Goal: Task Accomplishment & Management: Manage account settings

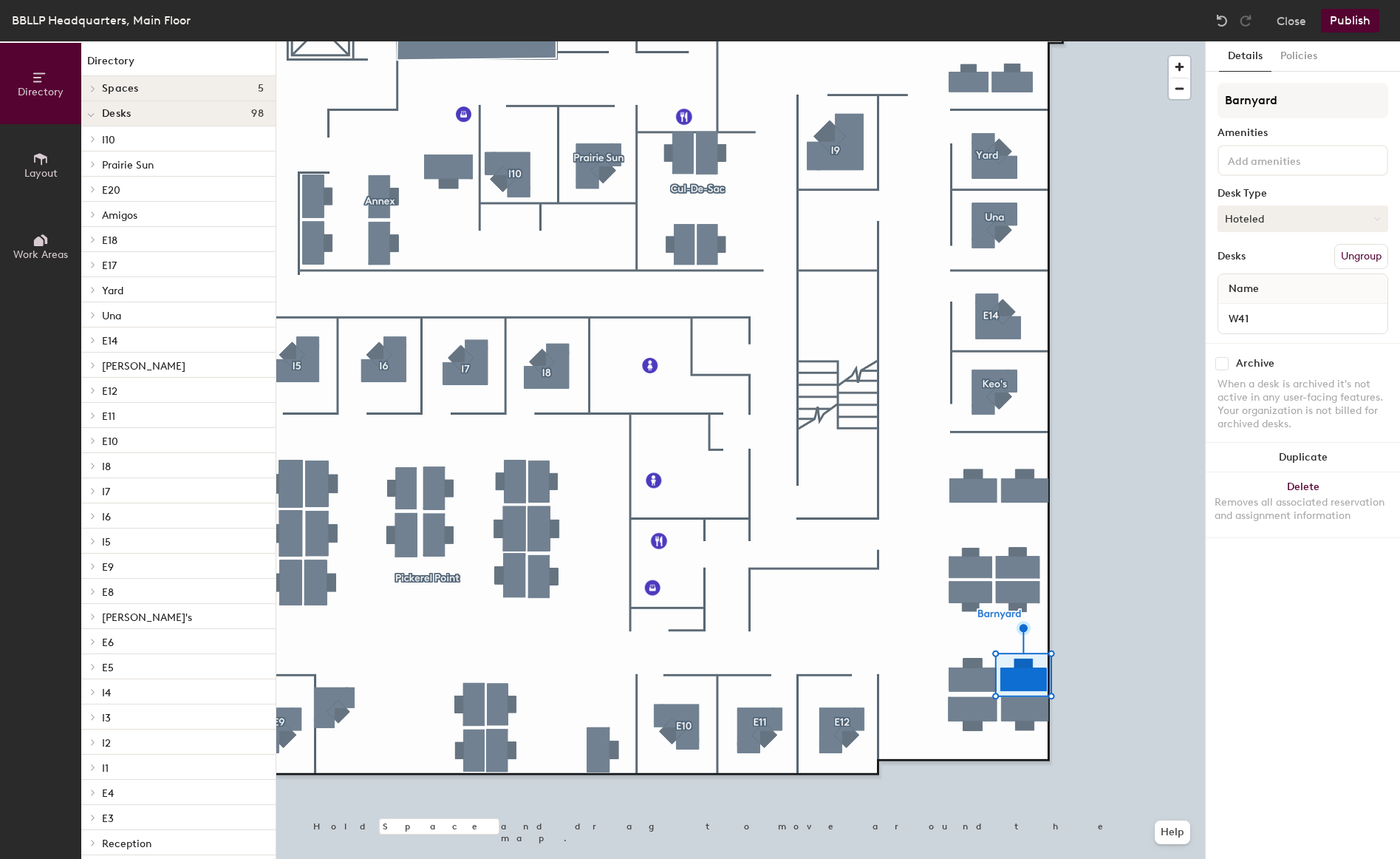
click at [1296, 219] on button "Hoteled" at bounding box center [1303, 219] width 171 height 27
click at [1284, 261] on div "Assigned" at bounding box center [1292, 264] width 148 height 22
click at [1352, 15] on button "Publish" at bounding box center [1350, 21] width 59 height 24
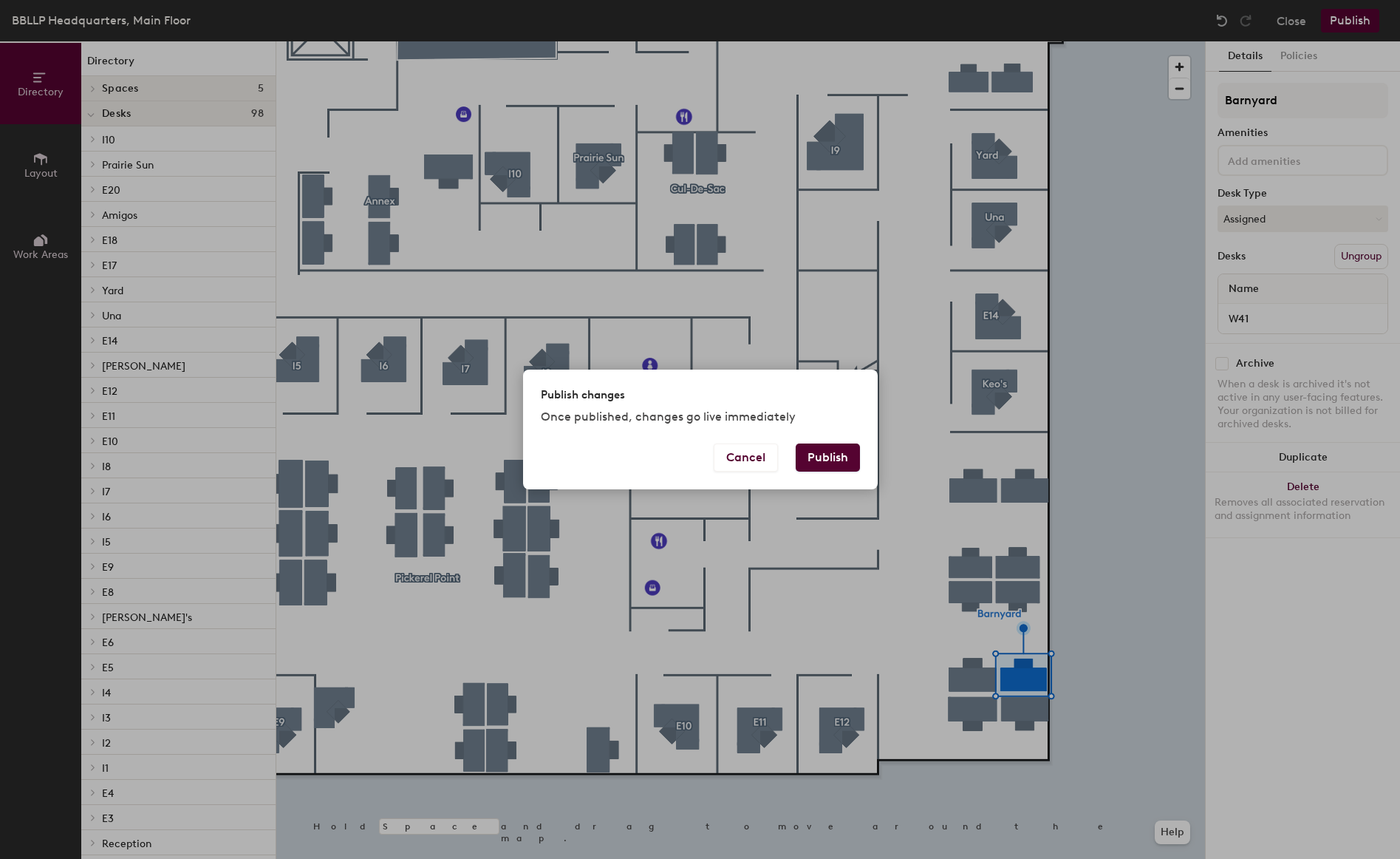
click at [842, 454] on button "Publish" at bounding box center [827, 457] width 64 height 28
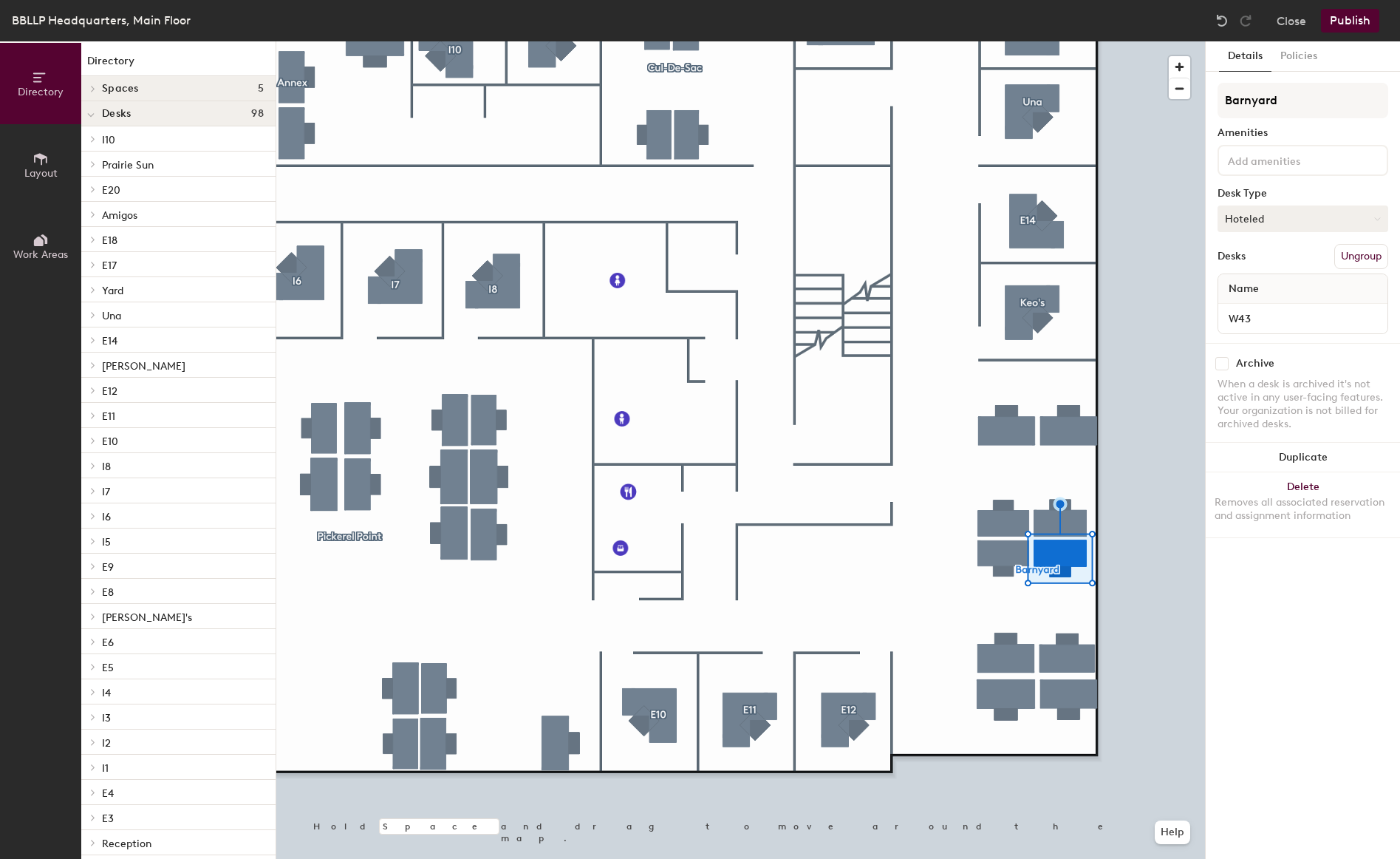
click at [1271, 217] on button "Hoteled" at bounding box center [1303, 219] width 171 height 27
click at [1254, 256] on div "Assigned" at bounding box center [1292, 264] width 148 height 22
click at [1339, 13] on button "Publish" at bounding box center [1350, 21] width 59 height 24
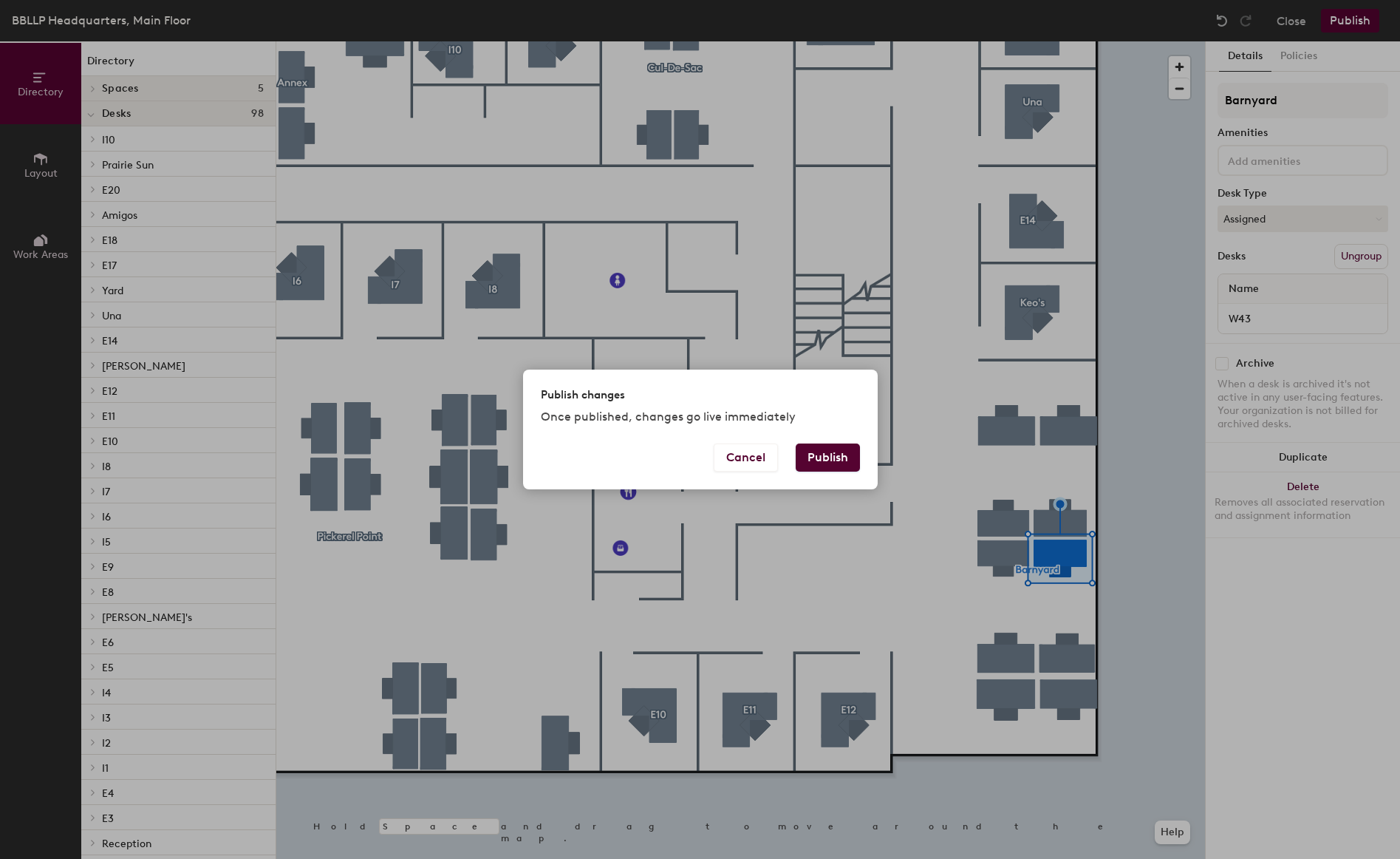
click at [821, 454] on button "Publish" at bounding box center [827, 457] width 64 height 28
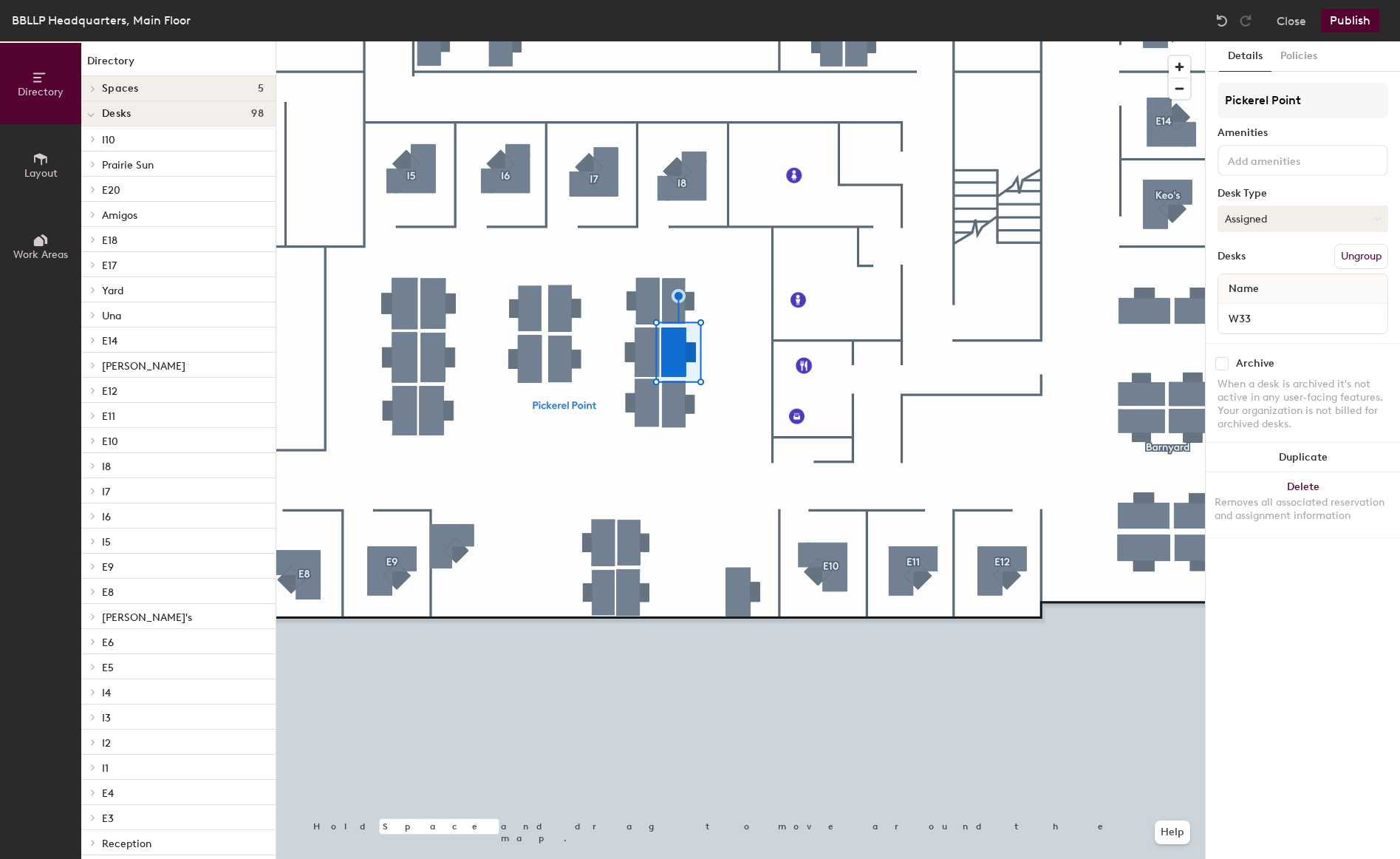
click at [1256, 222] on button "Assigned" at bounding box center [1303, 219] width 171 height 27
click at [1246, 303] on div "Hoteled" at bounding box center [1292, 309] width 148 height 22
click at [1256, 220] on button "Assigned" at bounding box center [1303, 219] width 171 height 27
click at [1241, 306] on div "Hoteled" at bounding box center [1292, 309] width 148 height 22
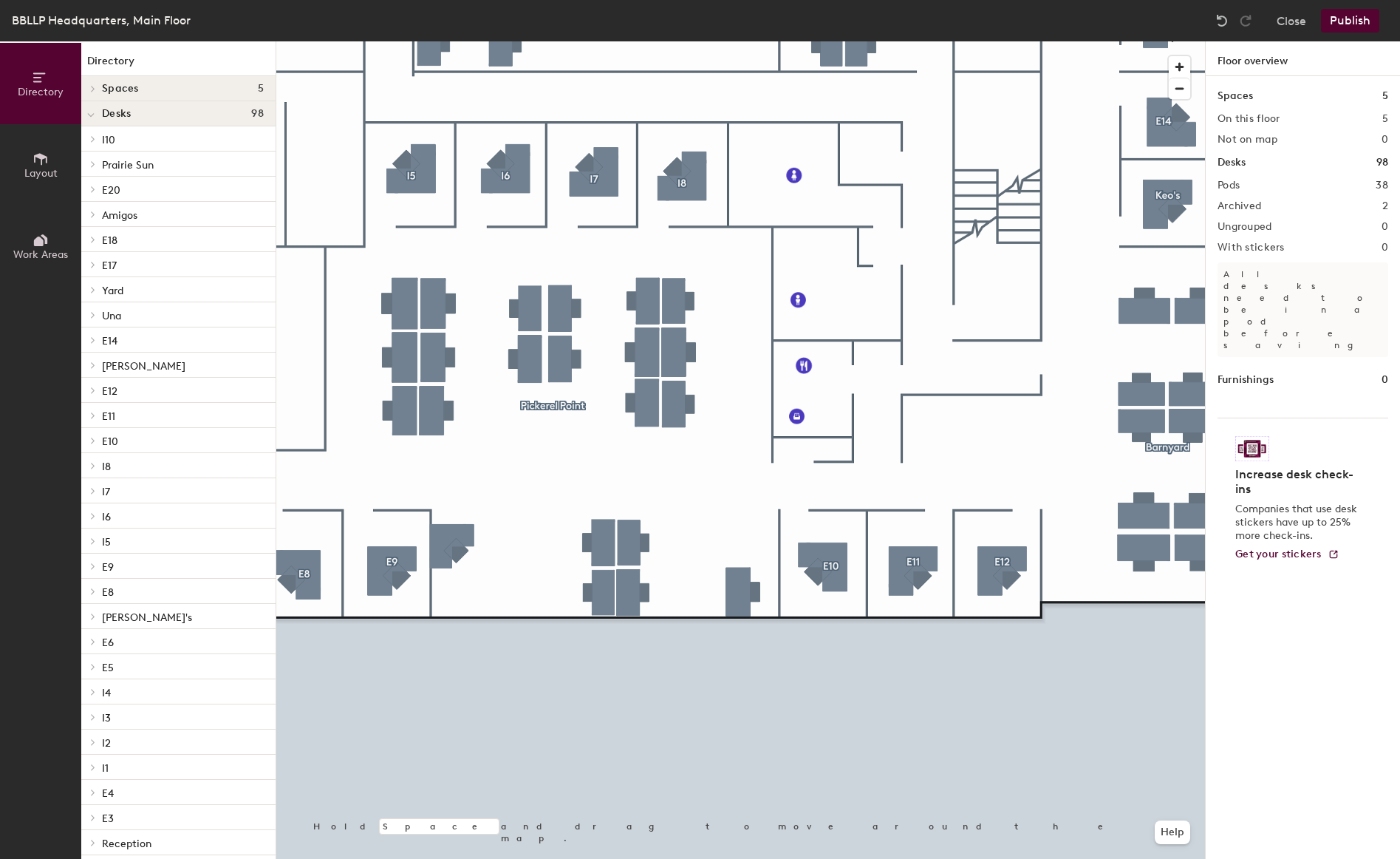
click at [1148, 41] on div at bounding box center [740, 41] width 928 height 0
click at [1329, 18] on button "Publish" at bounding box center [1350, 21] width 59 height 24
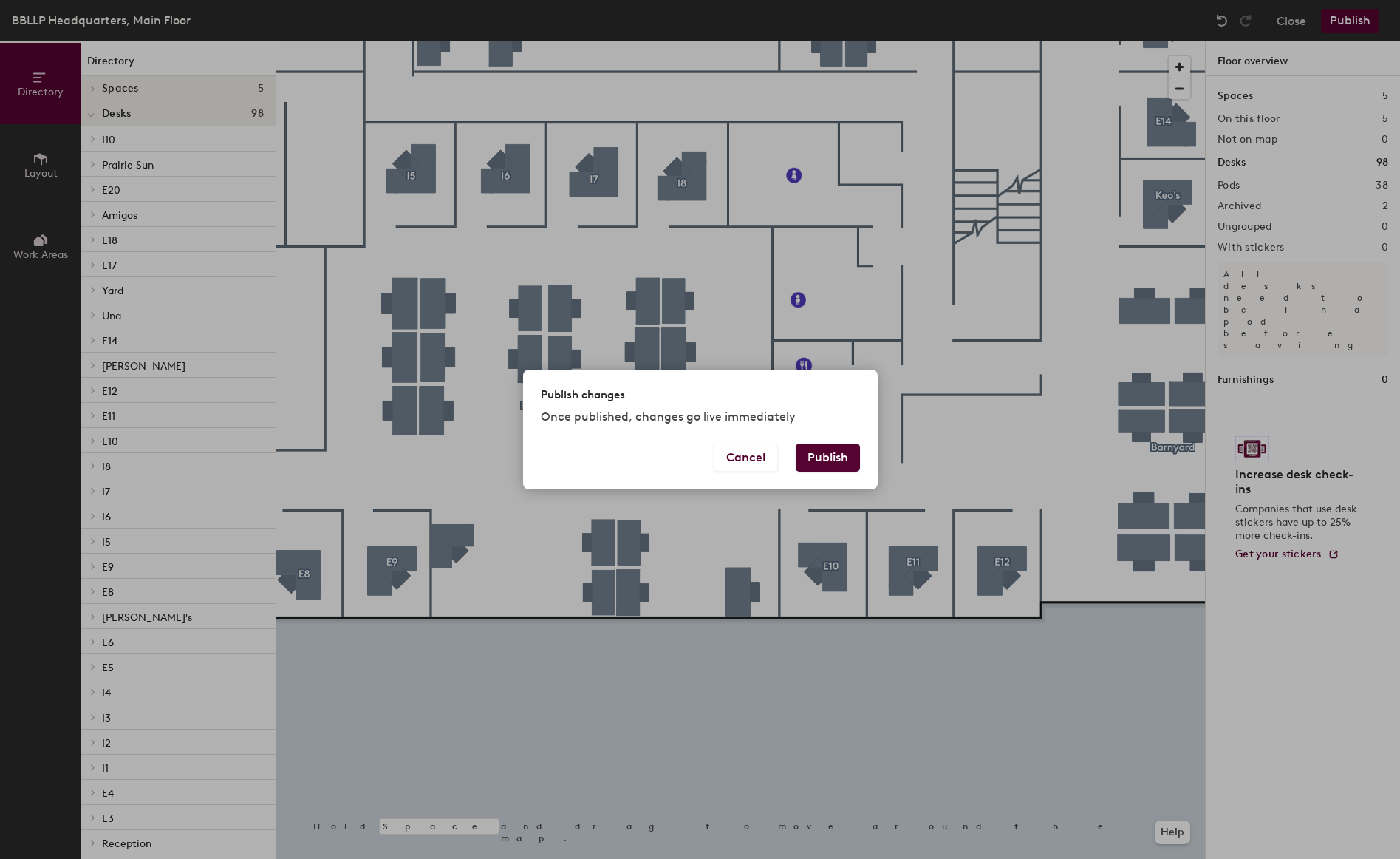
click at [829, 454] on button "Publish" at bounding box center [827, 457] width 64 height 28
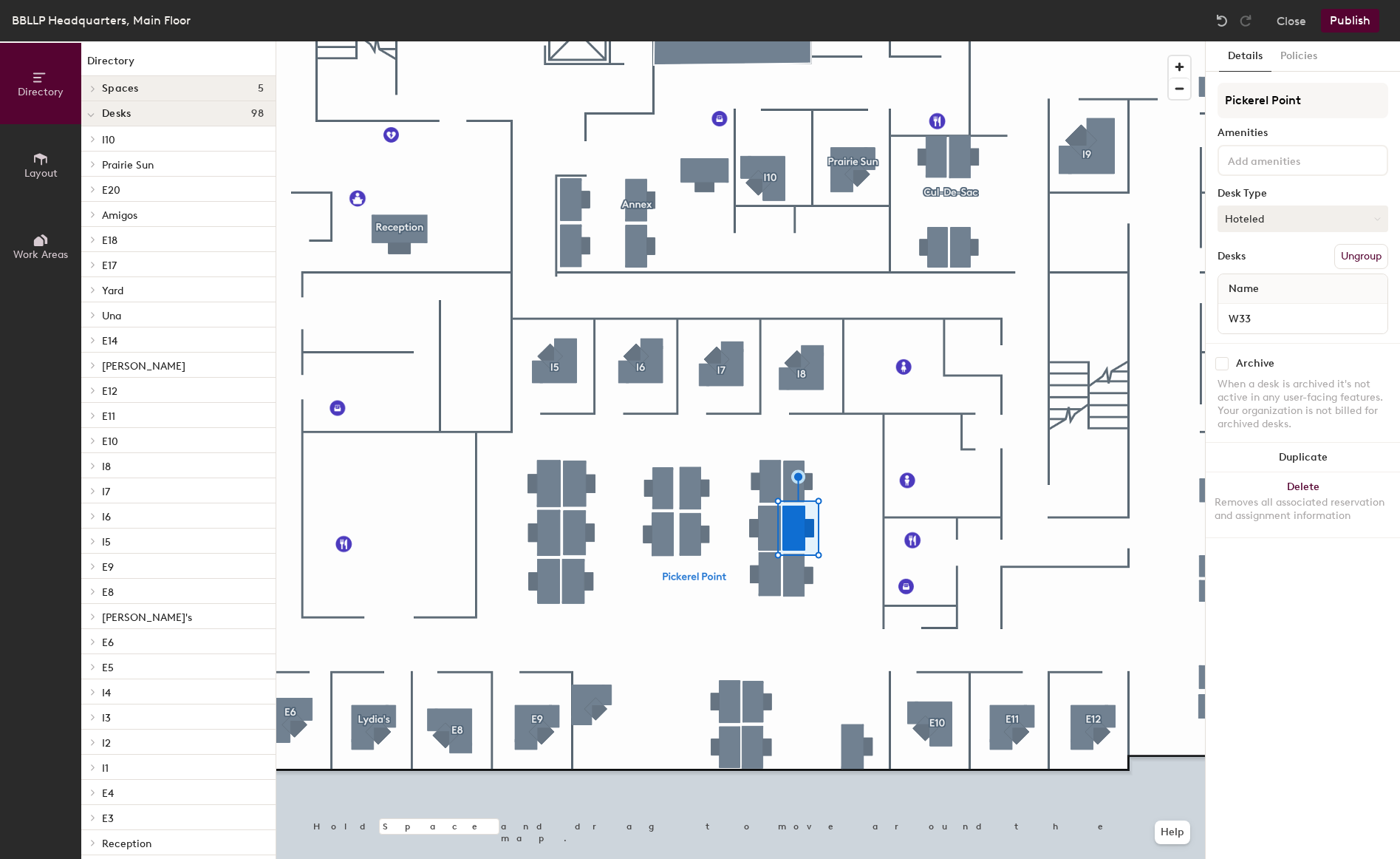
click at [1280, 220] on button "Hoteled" at bounding box center [1303, 219] width 171 height 27
click at [1266, 255] on div "Assigned" at bounding box center [1292, 264] width 148 height 22
click at [1344, 18] on button "Publish" at bounding box center [1350, 21] width 59 height 24
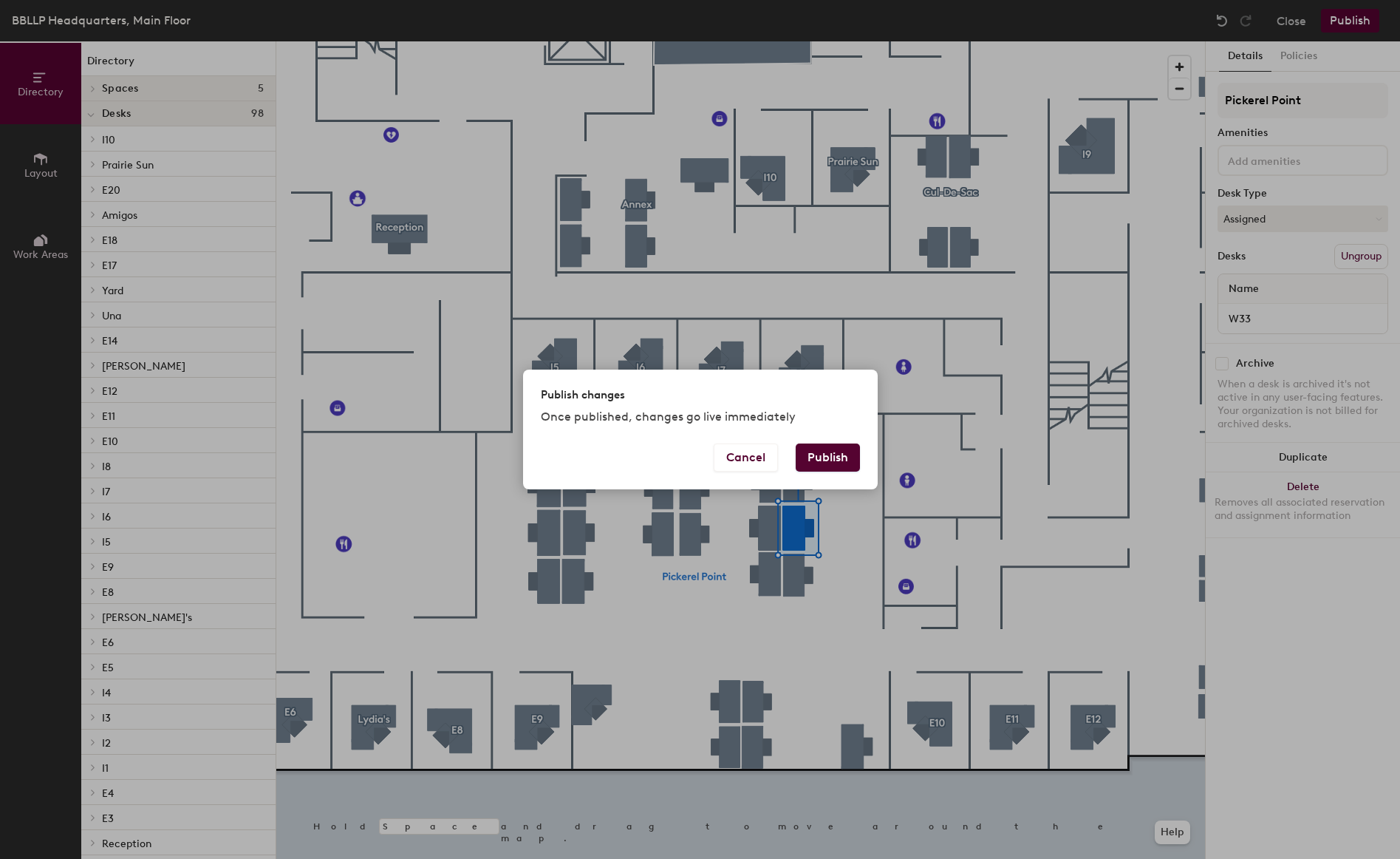
click at [818, 452] on button "Publish" at bounding box center [827, 457] width 64 height 28
